Goal: Information Seeking & Learning: Learn about a topic

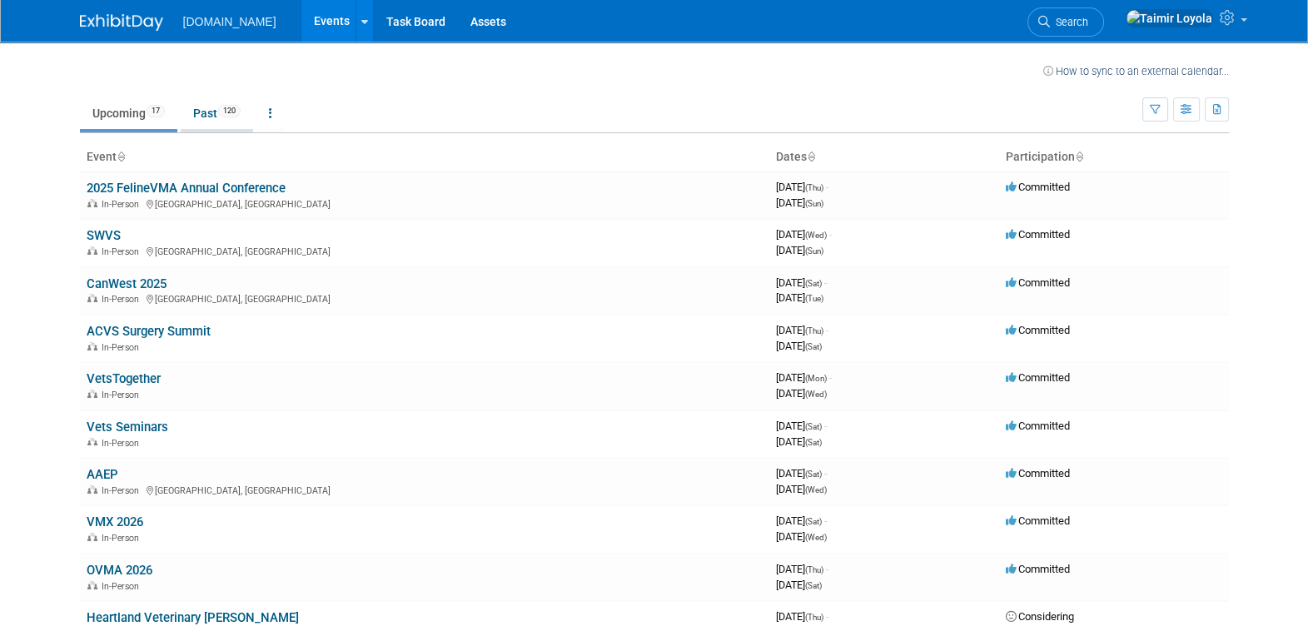
click at [212, 106] on link "Past 120" at bounding box center [217, 113] width 72 height 32
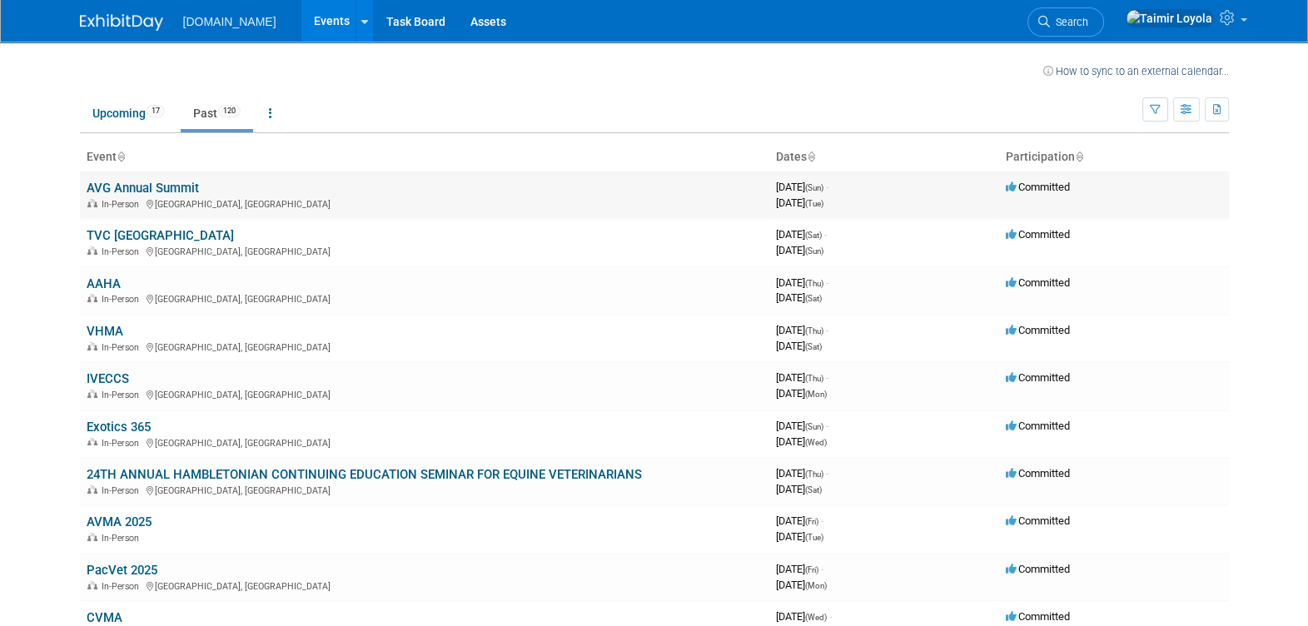
click at [167, 192] on link "AVG Annual Summit" at bounding box center [143, 188] width 112 height 15
click at [121, 118] on link "Upcoming 17" at bounding box center [128, 113] width 97 height 32
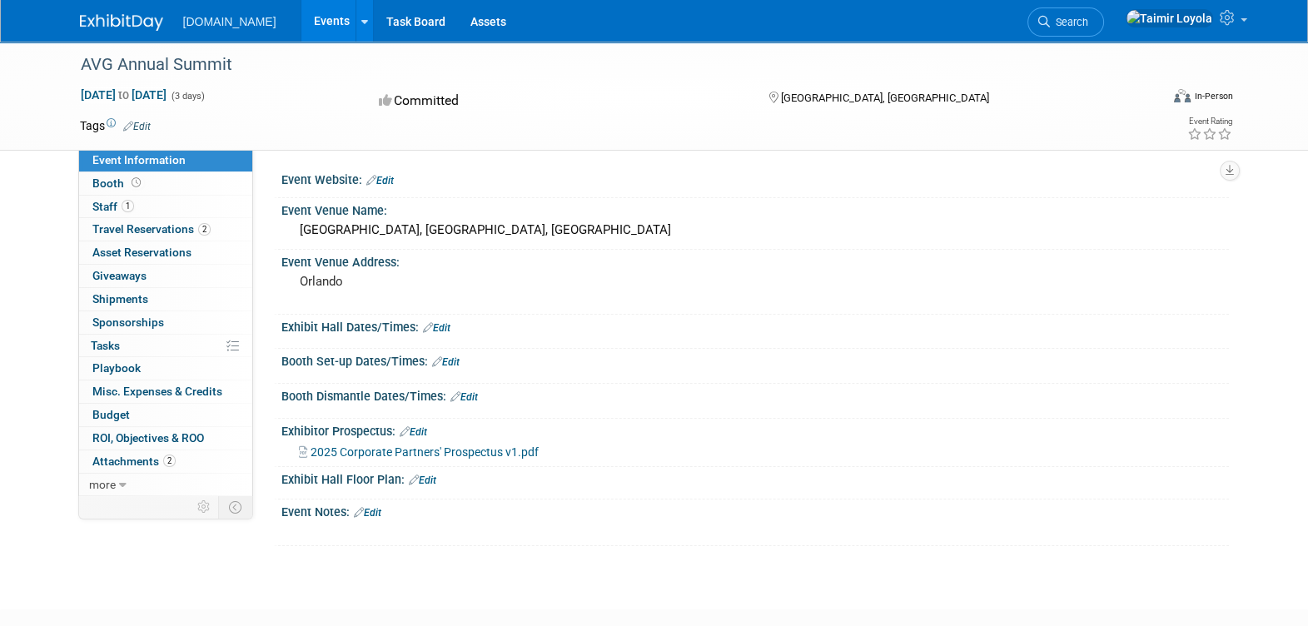
click at [163, 232] on span "Travel Reservations 2" at bounding box center [151, 228] width 118 height 13
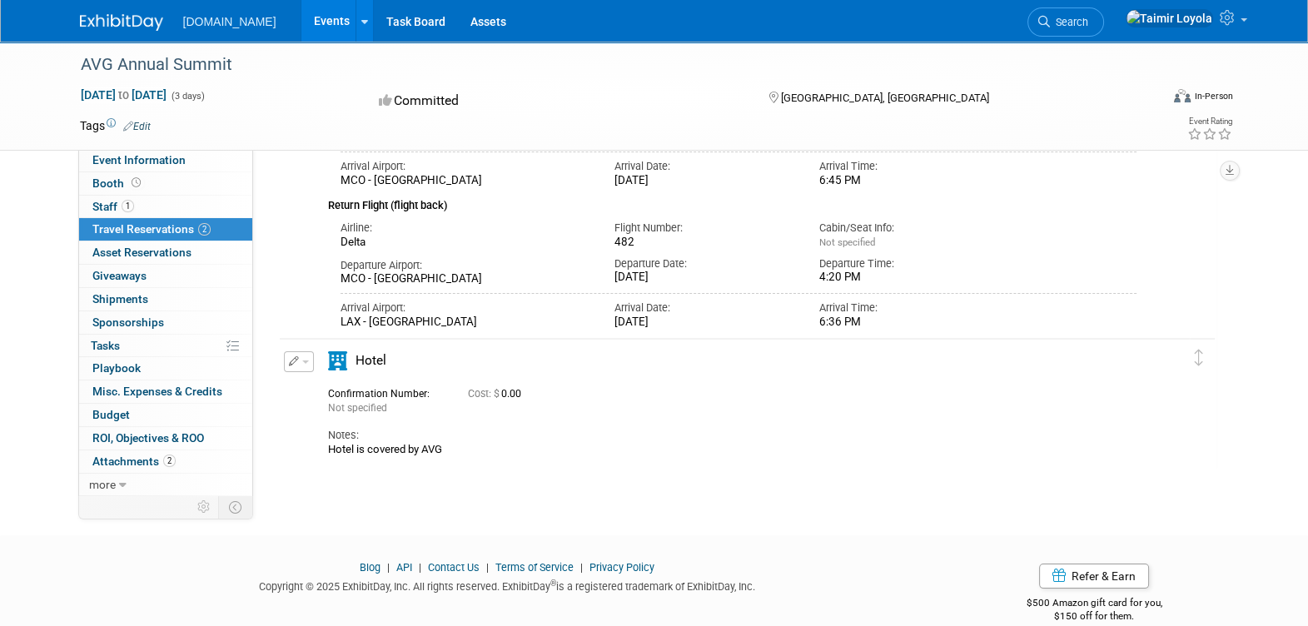
scroll to position [279, 0]
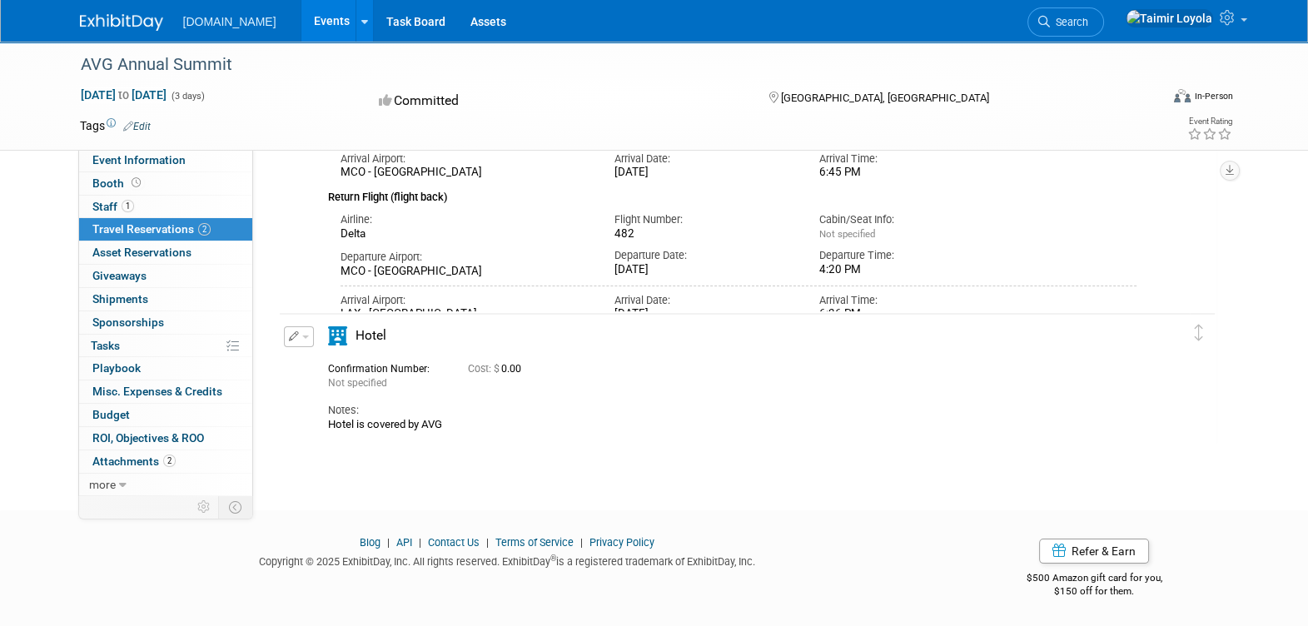
click at [367, 339] on span "Hotel" at bounding box center [371, 335] width 31 height 15
click at [361, 376] on div "Not specified" at bounding box center [385, 383] width 115 height 15
click at [364, 411] on div "Notes:" at bounding box center [732, 410] width 809 height 15
drag, startPoint x: 366, startPoint y: 428, endPoint x: 411, endPoint y: 414, distance: 47.1
click at [366, 427] on div "Hotel is covered by AVG" at bounding box center [732, 424] width 809 height 13
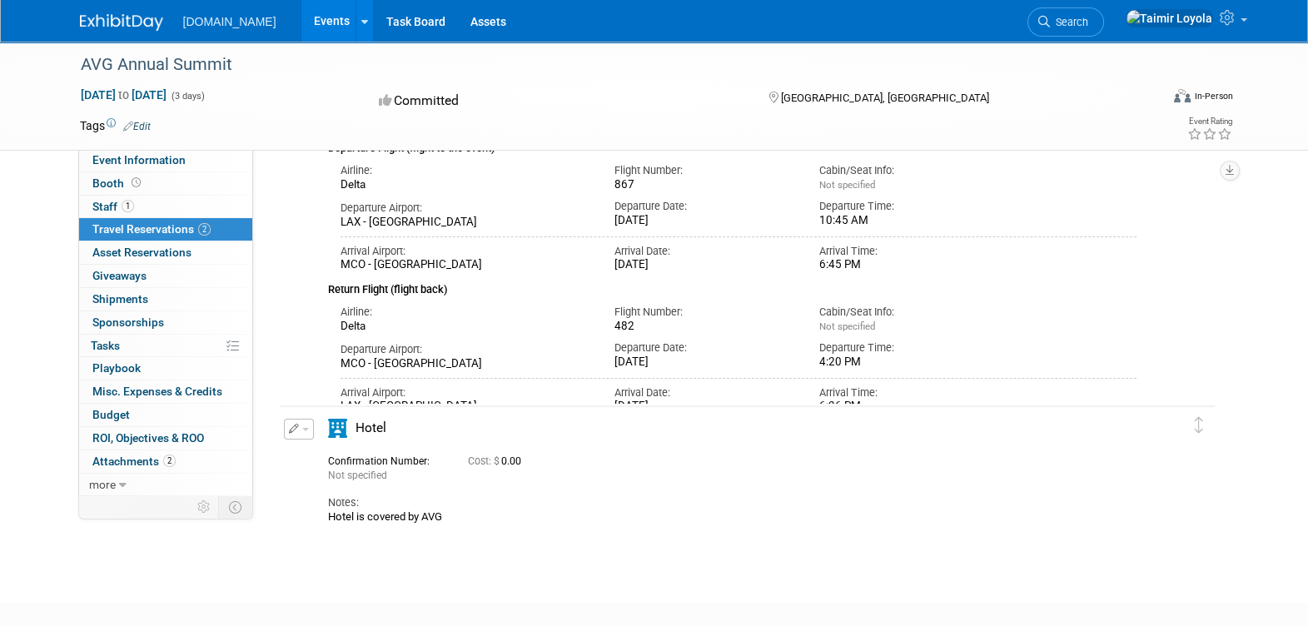
scroll to position [71, 0]
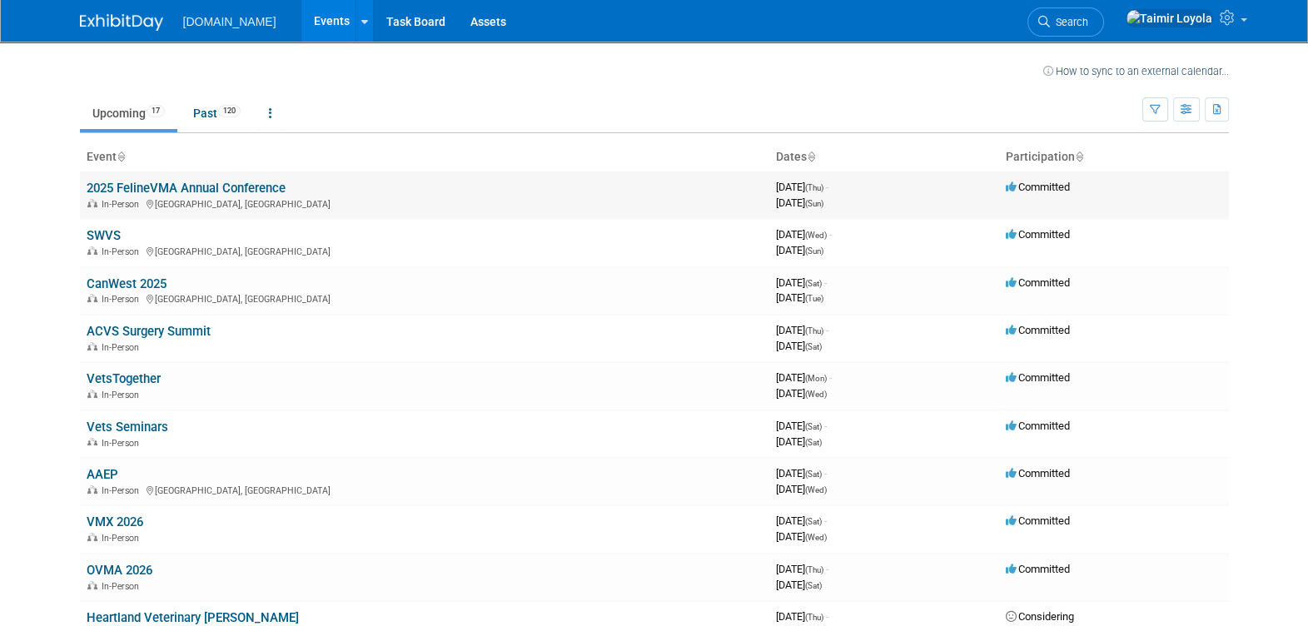
click at [194, 187] on link "2025 FelineVMA Annual Conference" at bounding box center [186, 188] width 199 height 15
click at [141, 297] on span "In-Person" at bounding box center [123, 299] width 42 height 11
click at [129, 279] on link "CanWest 2025" at bounding box center [127, 283] width 80 height 15
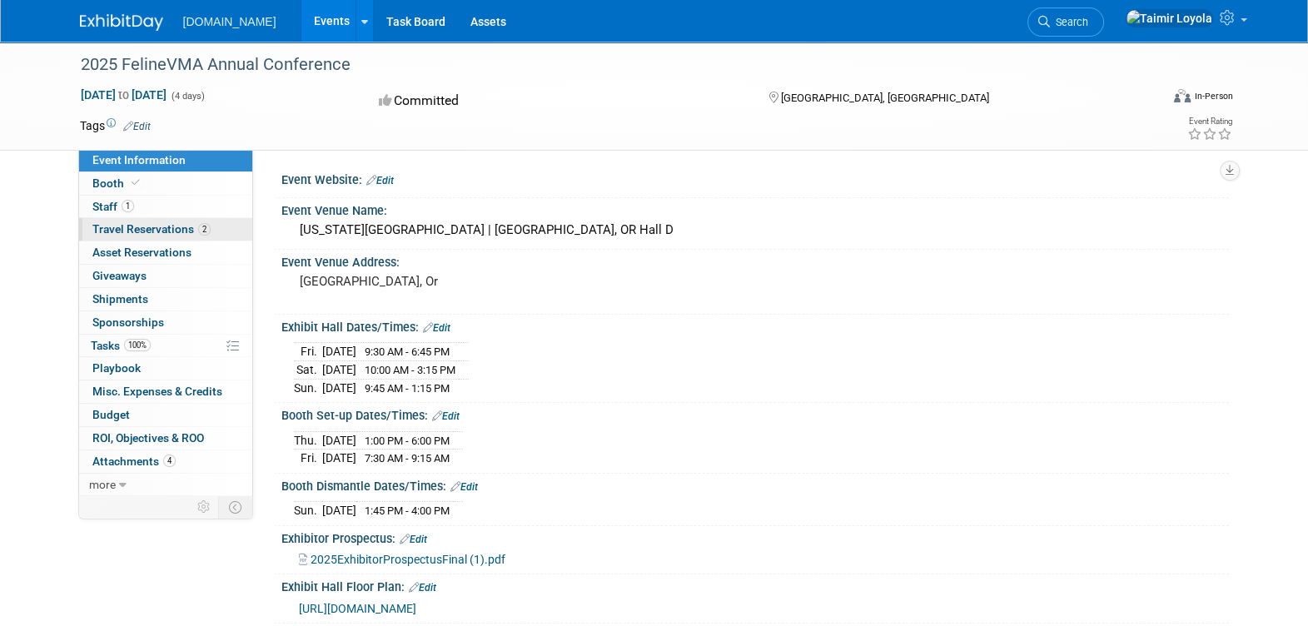
click at [148, 236] on link "2 Travel Reservations 2" at bounding box center [165, 229] width 173 height 22
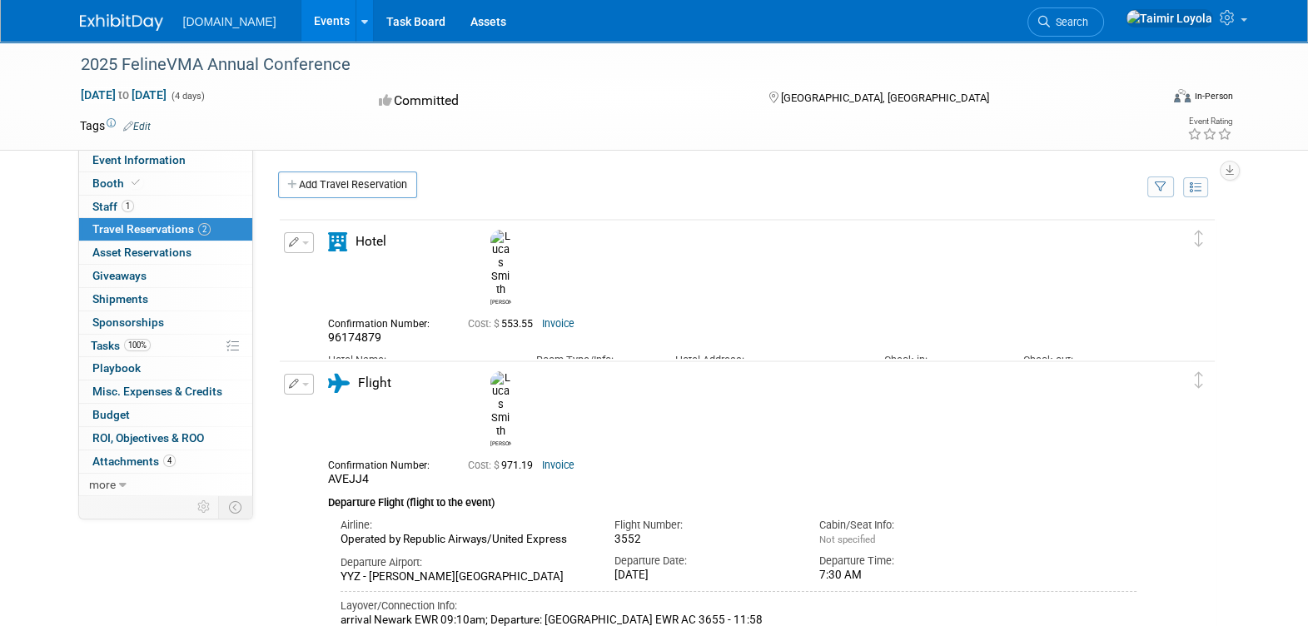
click at [548, 318] on link "Invoice" at bounding box center [558, 324] width 32 height 12
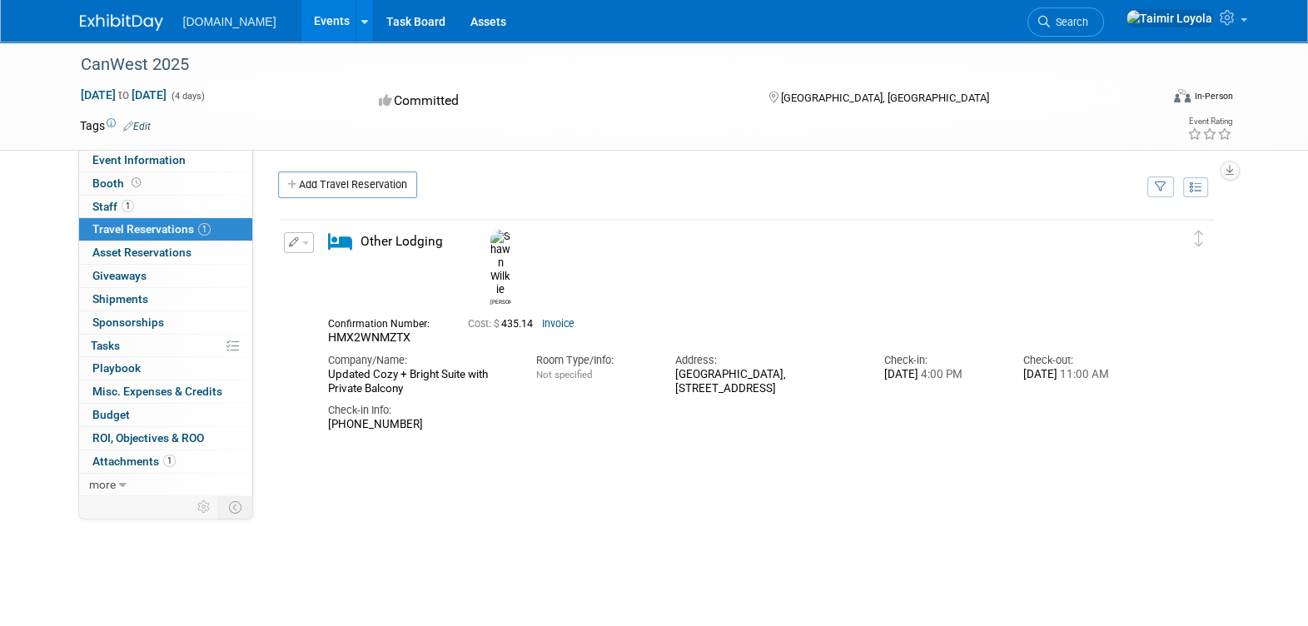
click at [567, 318] on link "Invoice" at bounding box center [558, 324] width 32 height 12
